Goal: Book appointment/travel/reservation

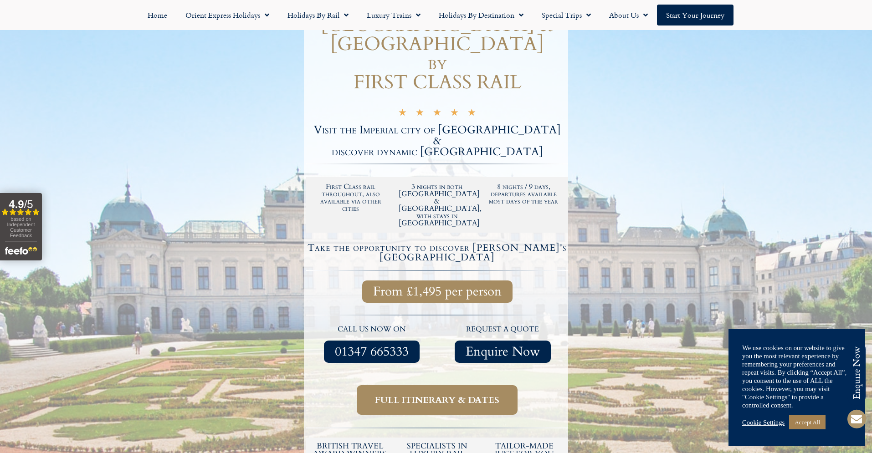
scroll to position [154, 0]
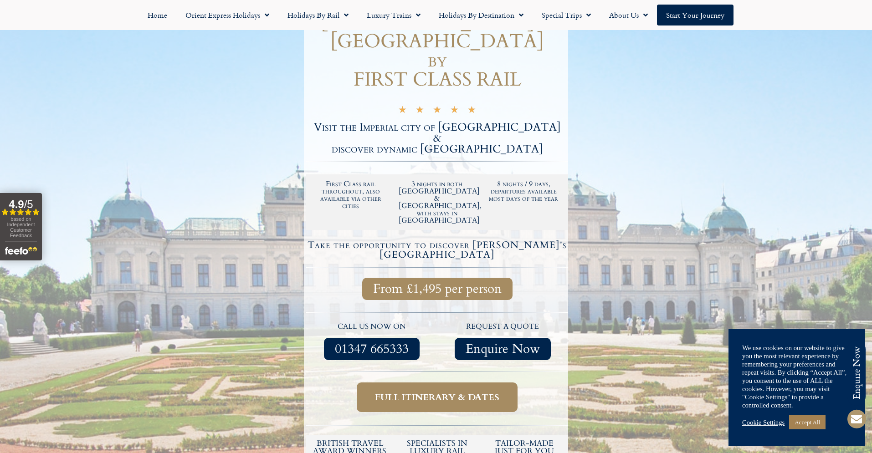
click at [418, 392] on span "Full itinerary & dates" at bounding box center [437, 397] width 124 height 11
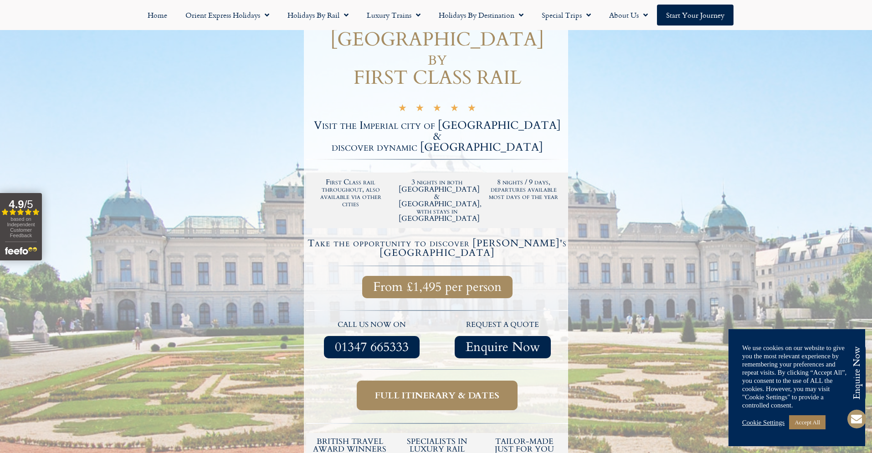
scroll to position [156, 0]
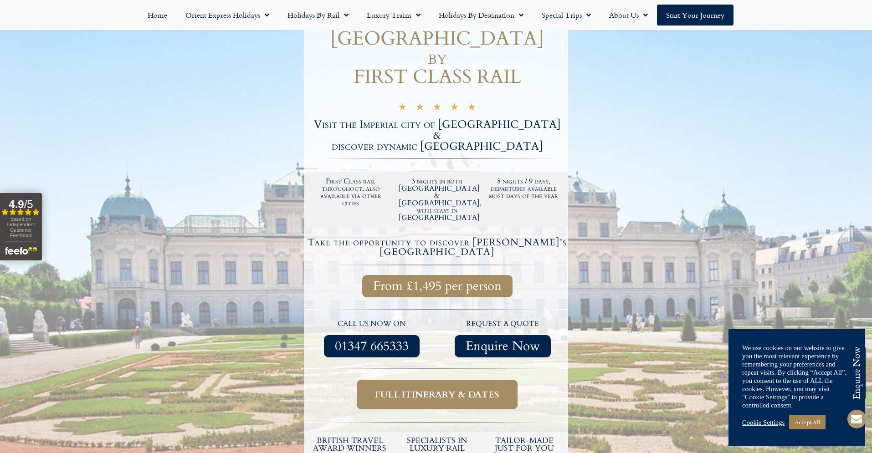
click at [443, 389] on span "Full itinerary & dates" at bounding box center [437, 394] width 124 height 11
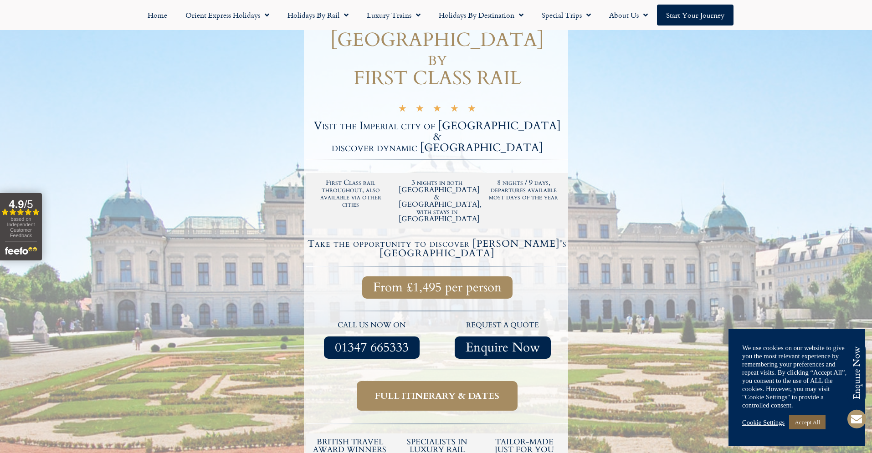
click at [817, 423] on link "Accept All" at bounding box center [807, 423] width 36 height 14
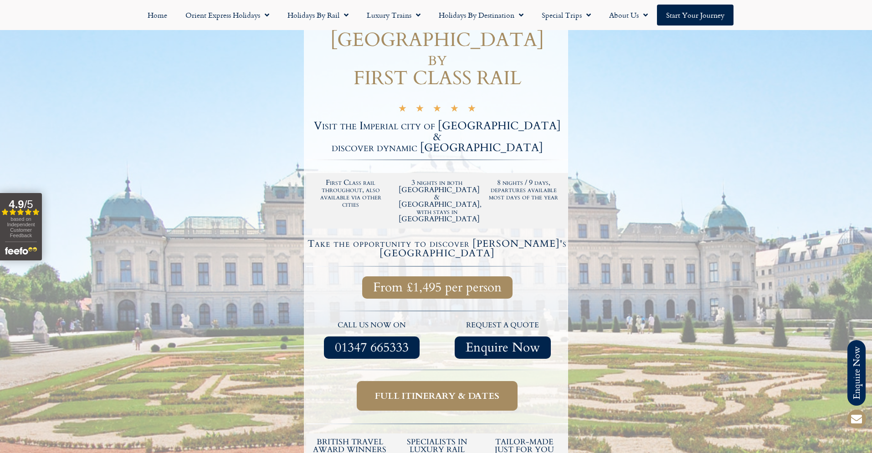
click at [407, 391] on span "Full itinerary & dates" at bounding box center [437, 396] width 124 height 11
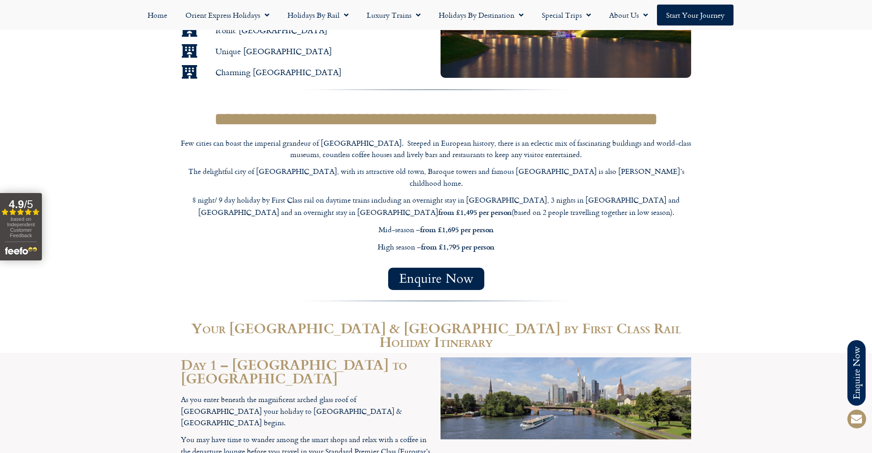
scroll to position [746, 0]
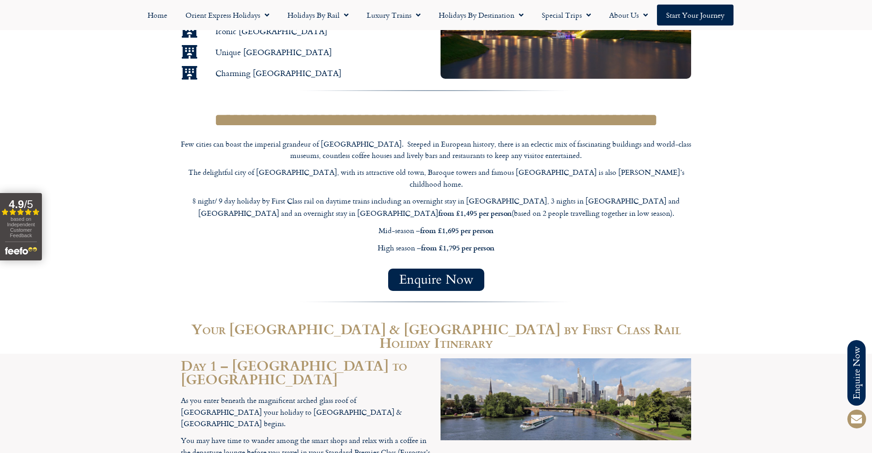
click at [435, 274] on span "Enquire Now" at bounding box center [436, 279] width 74 height 11
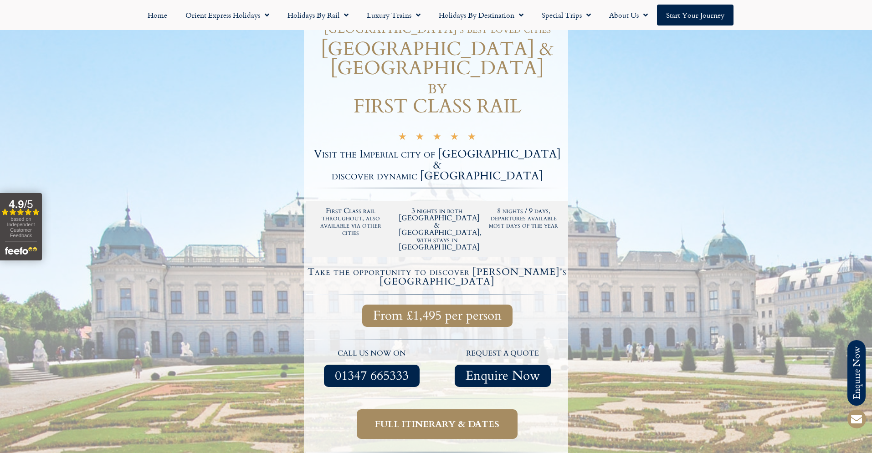
scroll to position [128, 0]
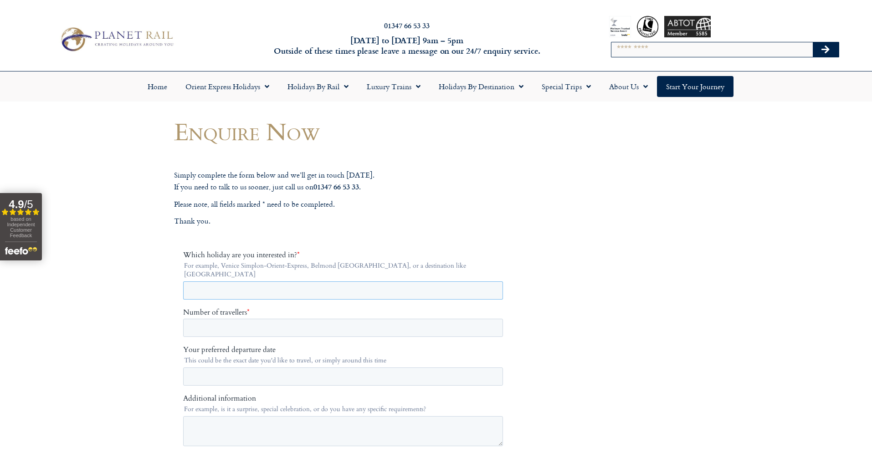
click at [306, 282] on input "Which holiday are you interested in? *" at bounding box center [343, 291] width 320 height 18
